Goal: Task Accomplishment & Management: Use online tool/utility

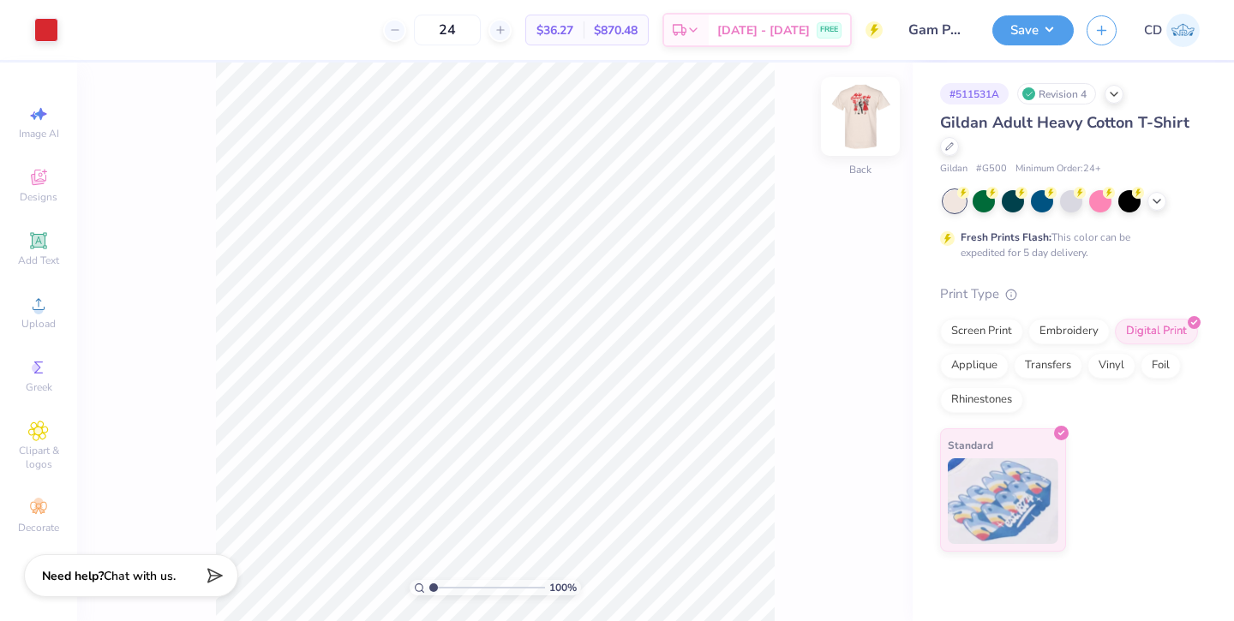
click at [857, 116] on img at bounding box center [860, 116] width 69 height 69
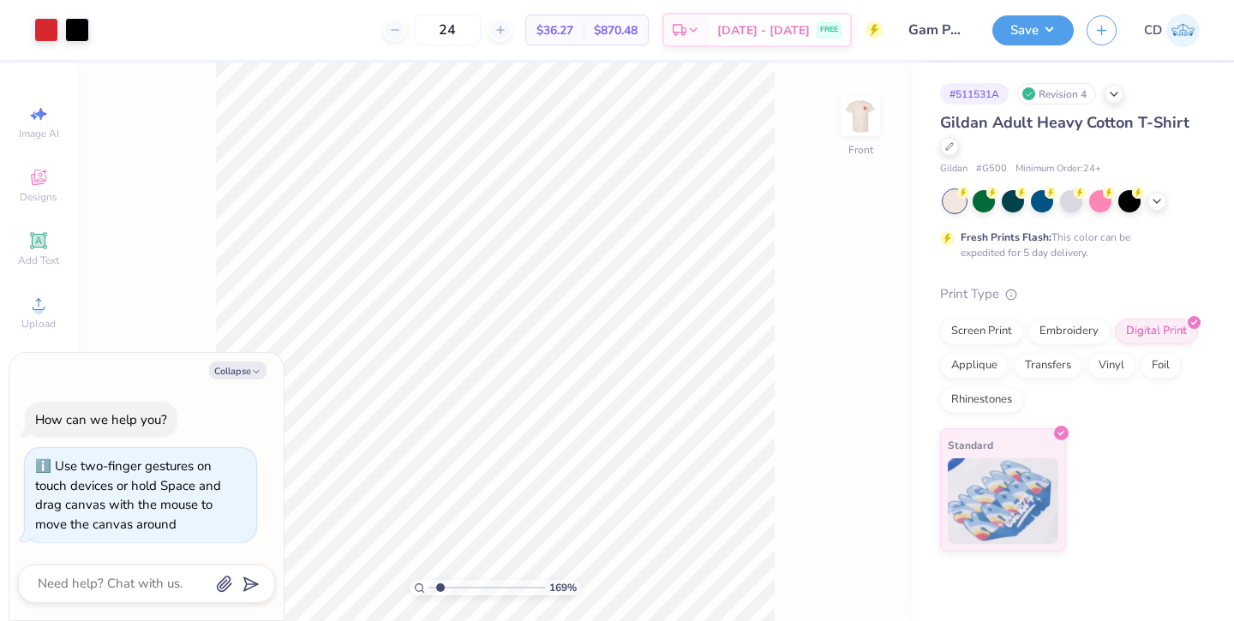
type input "1.69"
type textarea "x"
type input "1.73"
type textarea "x"
drag, startPoint x: 433, startPoint y: 587, endPoint x: 449, endPoint y: 588, distance: 16.3
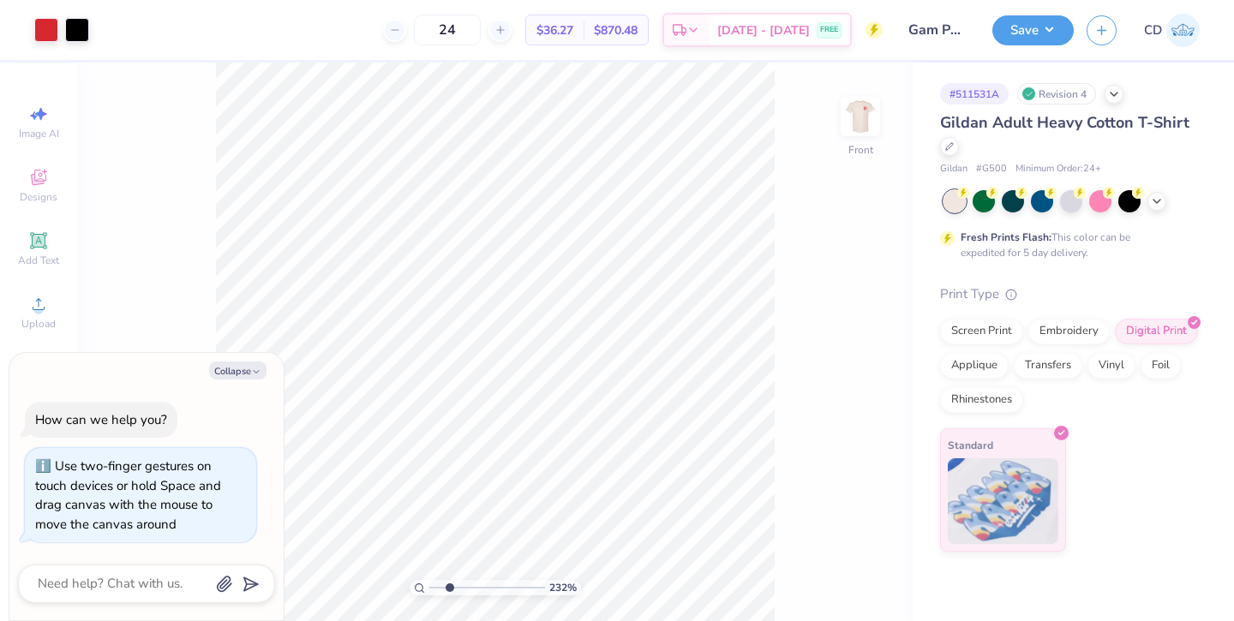
type input "2.39"
click at [449, 588] on input "range" at bounding box center [487, 587] width 116 height 15
click at [229, 370] on button "Collapse" at bounding box center [237, 371] width 57 height 18
type textarea "x"
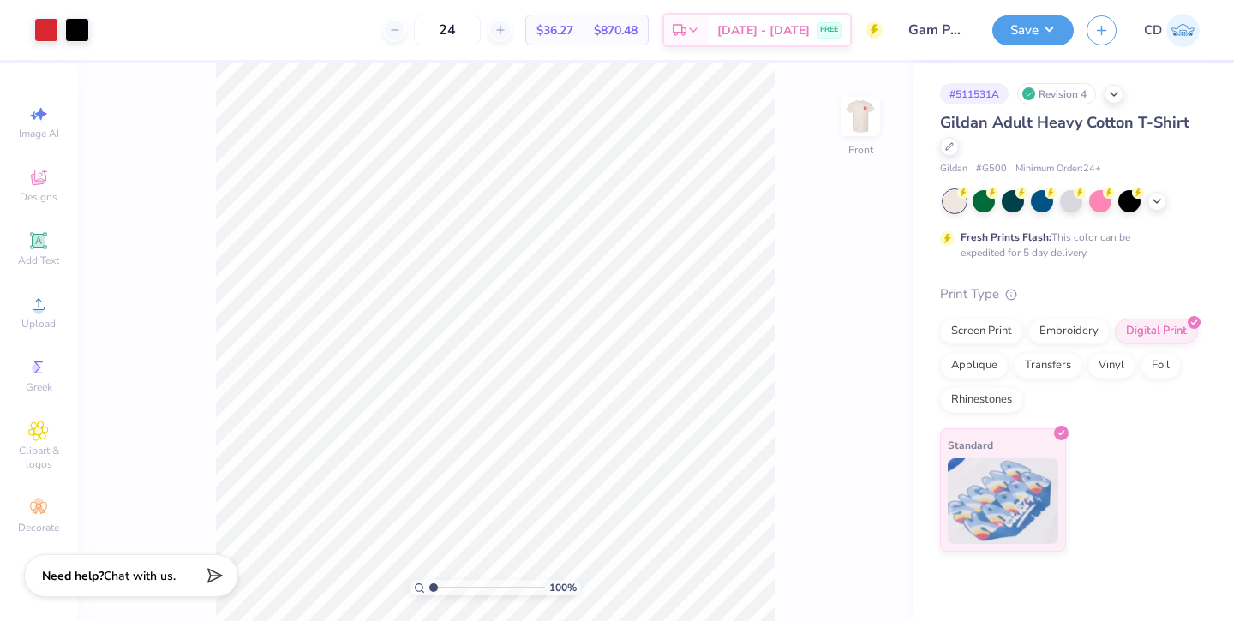
drag, startPoint x: 449, startPoint y: 588, endPoint x: 430, endPoint y: 590, distance: 18.9
type input "1"
click at [430, 590] on input "range" at bounding box center [487, 587] width 116 height 15
click at [950, 153] on div at bounding box center [949, 144] width 19 height 19
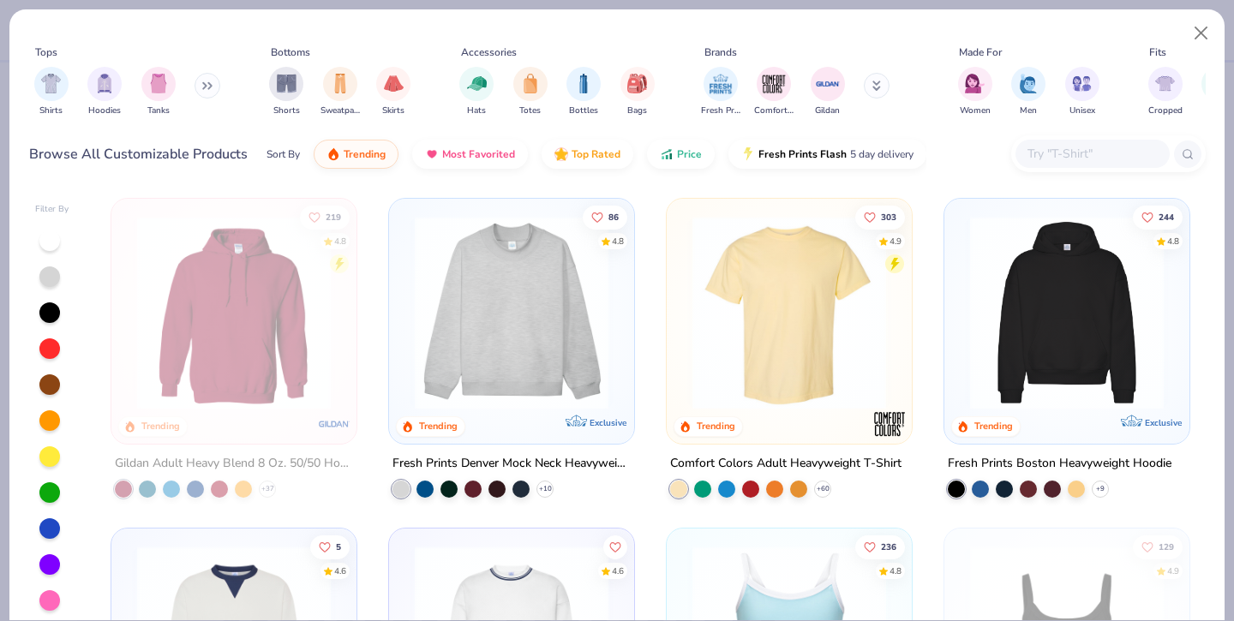
click at [735, 312] on img at bounding box center [789, 313] width 211 height 194
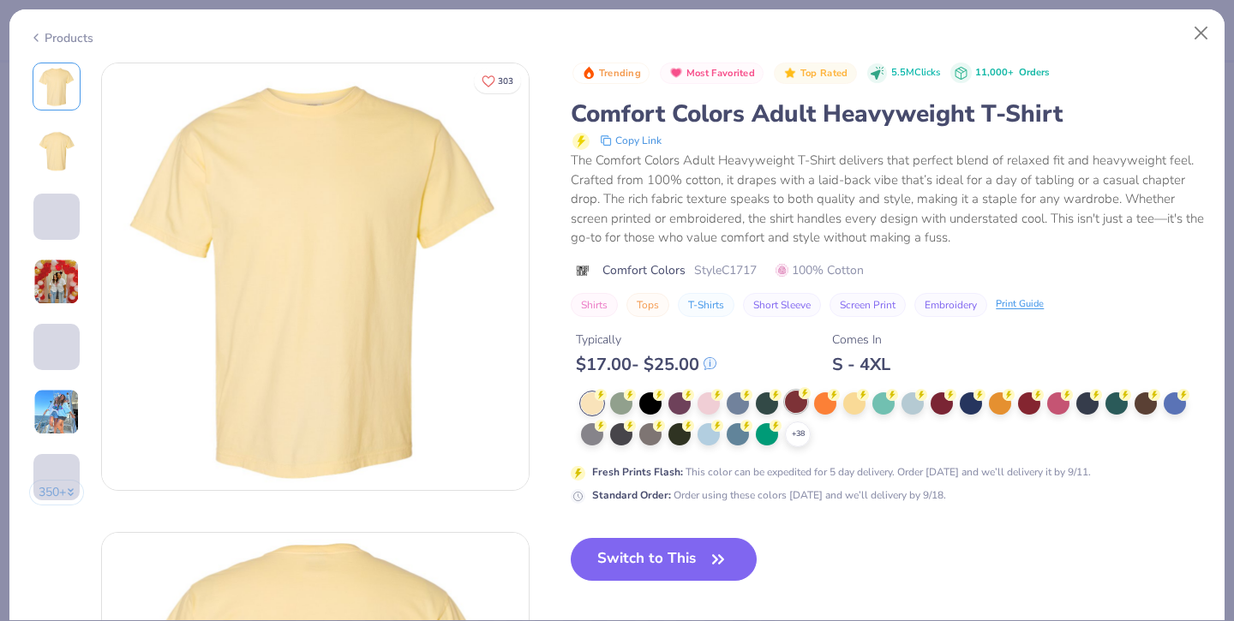
click at [0, 0] on icon at bounding box center [0, 0] width 0 height 0
click at [798, 413] on div at bounding box center [796, 402] width 22 height 22
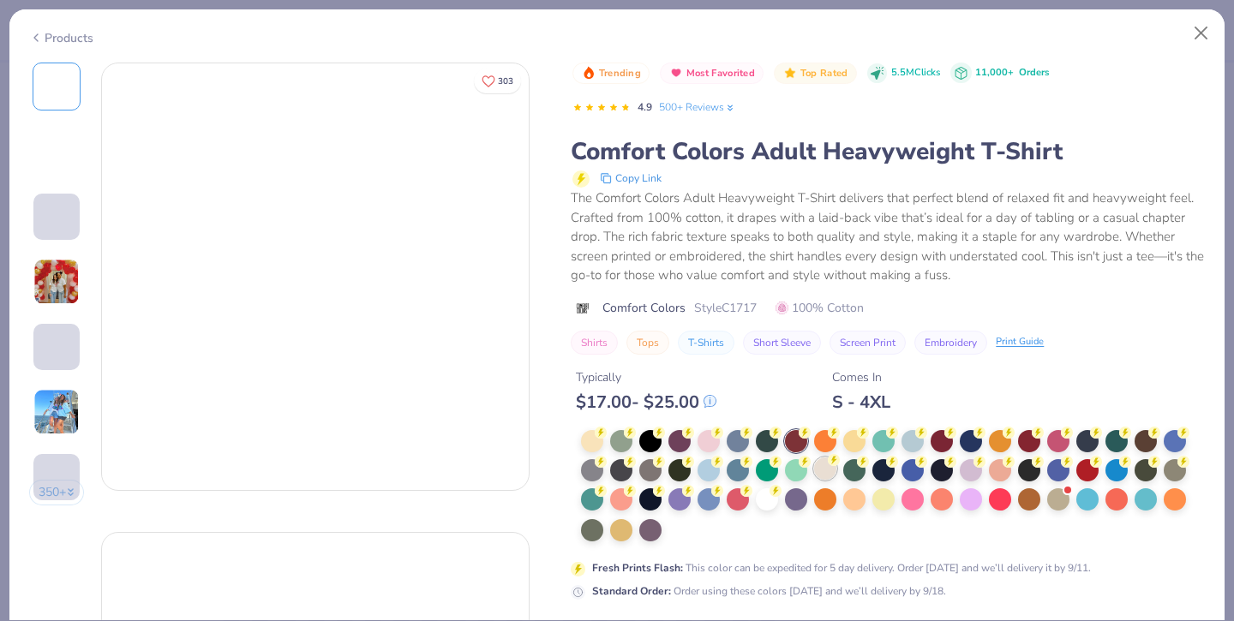
click at [825, 434] on div at bounding box center [825, 441] width 22 height 22
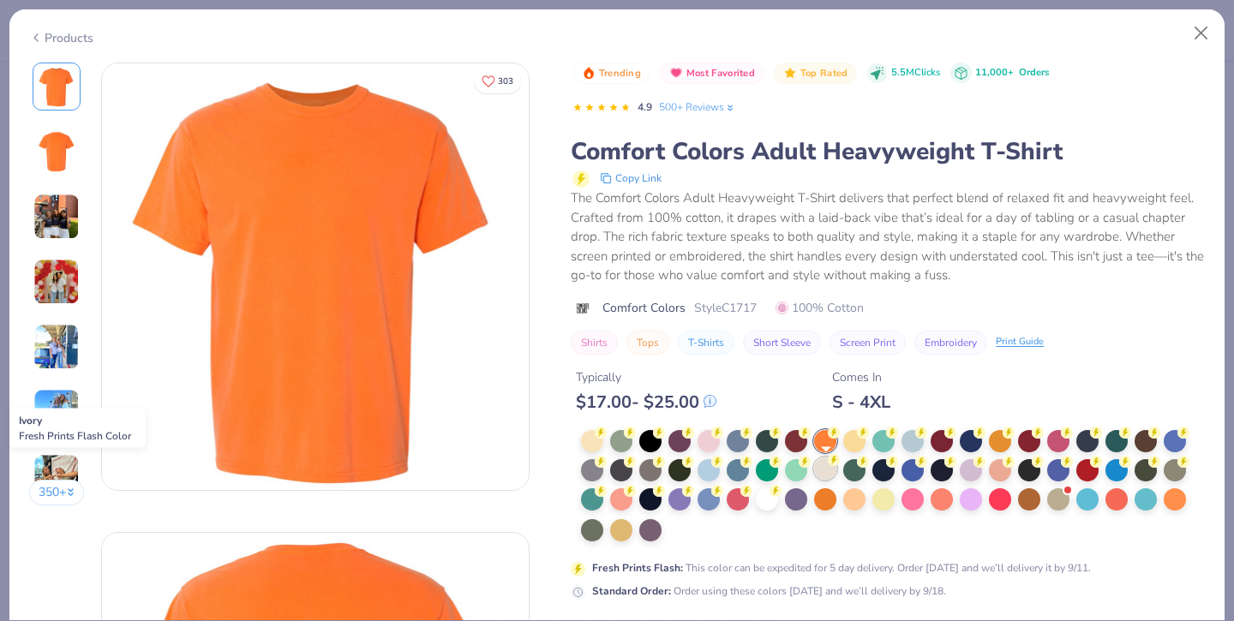
click at [828, 470] on div at bounding box center [825, 469] width 22 height 22
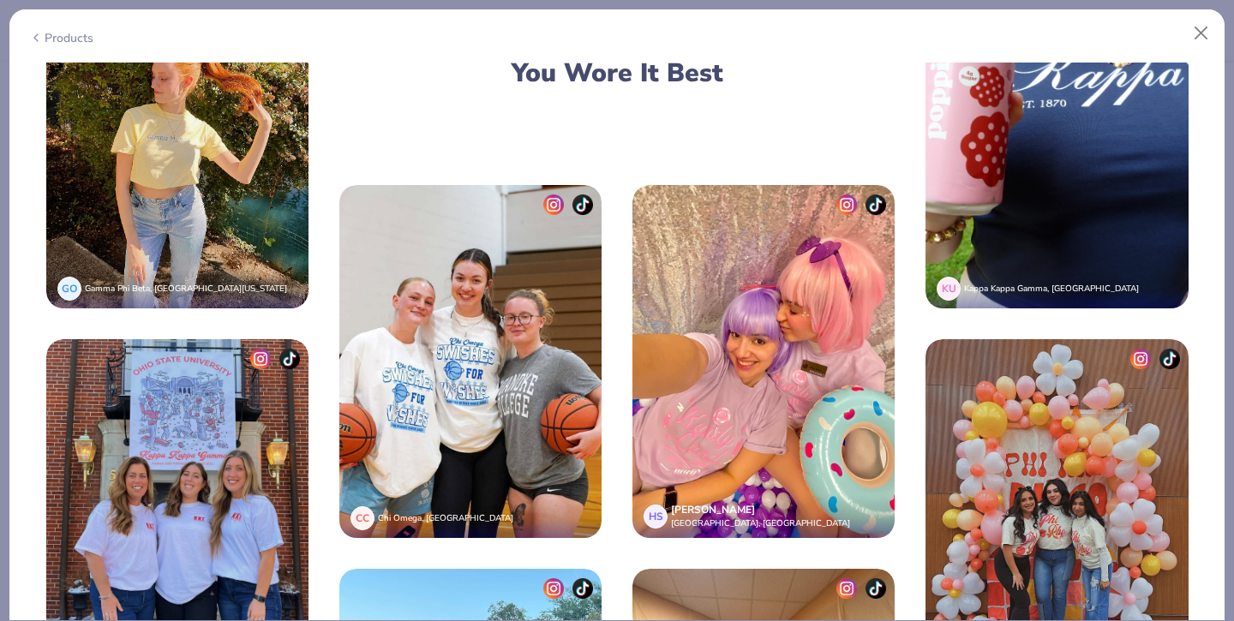
scroll to position [2750, 0]
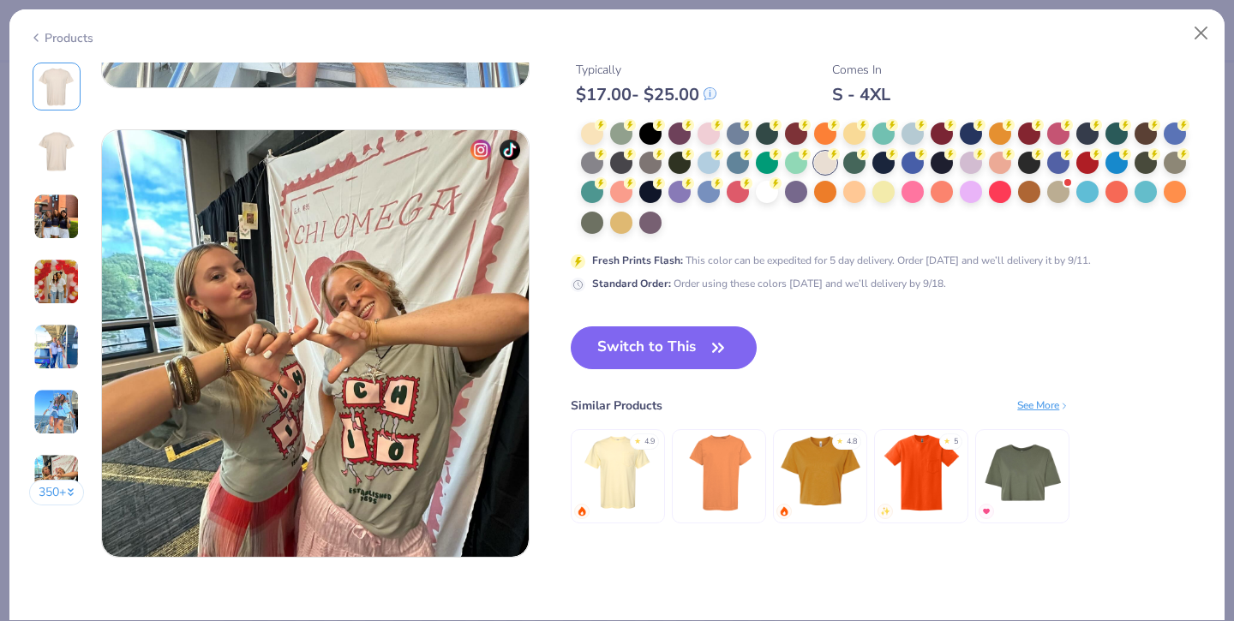
click at [670, 344] on button "Switch to This" at bounding box center [664, 347] width 186 height 43
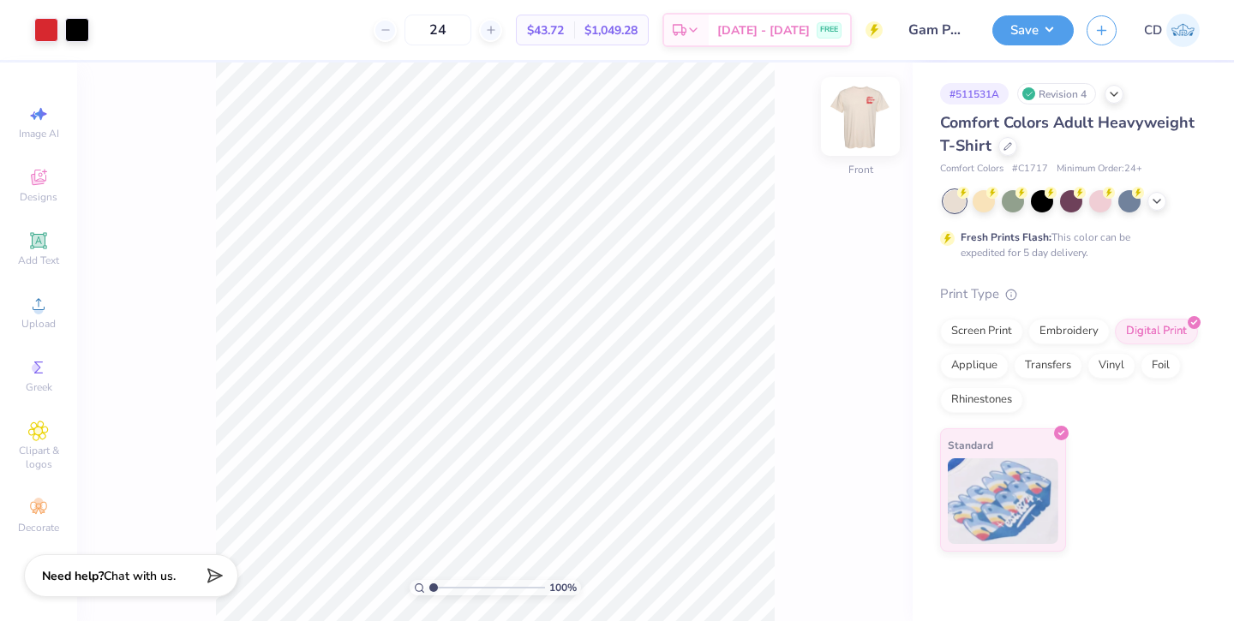
click at [864, 120] on img at bounding box center [860, 116] width 69 height 69
click at [471, 33] on input "24" at bounding box center [437, 30] width 67 height 31
type input "2"
type input "128"
